Goal: Navigation & Orientation: Find specific page/section

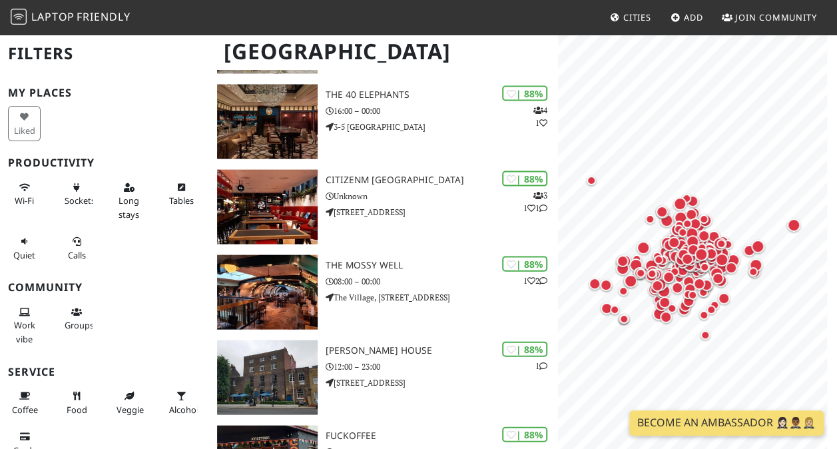
scroll to position [1298, 0]
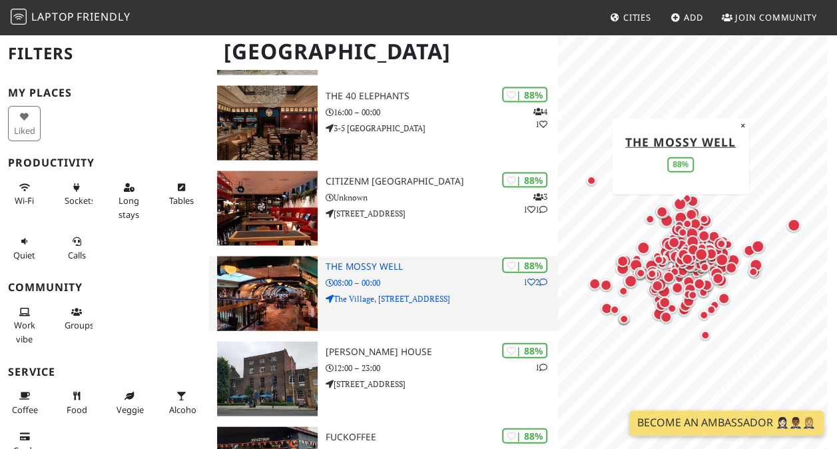
click at [354, 268] on h3 "The Mossy Well" at bounding box center [442, 266] width 232 height 11
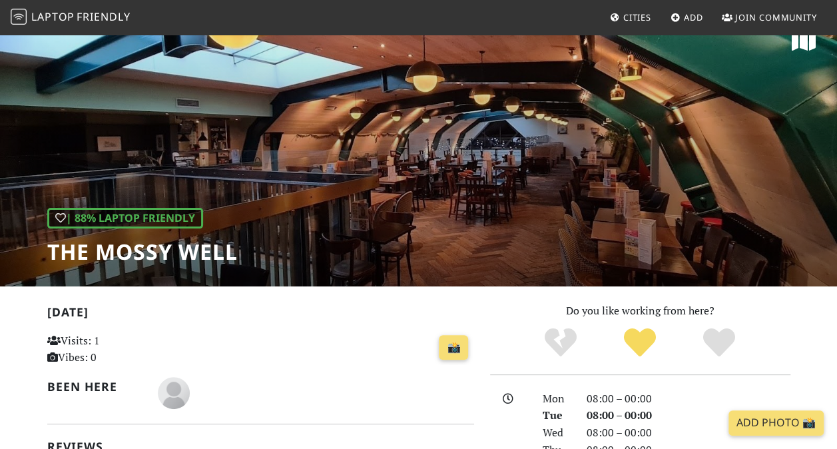
scroll to position [23, 0]
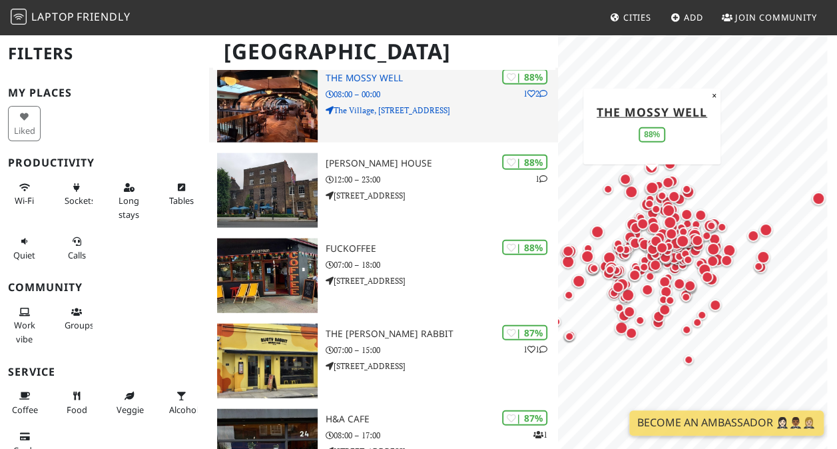
scroll to position [1512, 0]
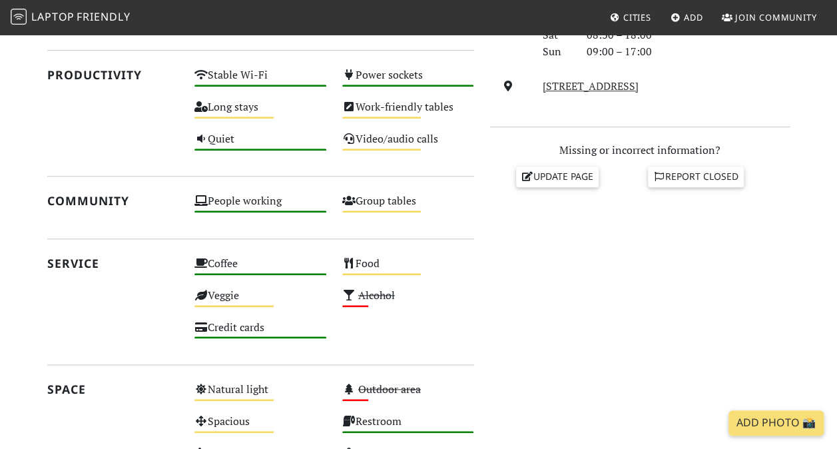
scroll to position [719, 0]
